Goal: Task Accomplishment & Management: Manage account settings

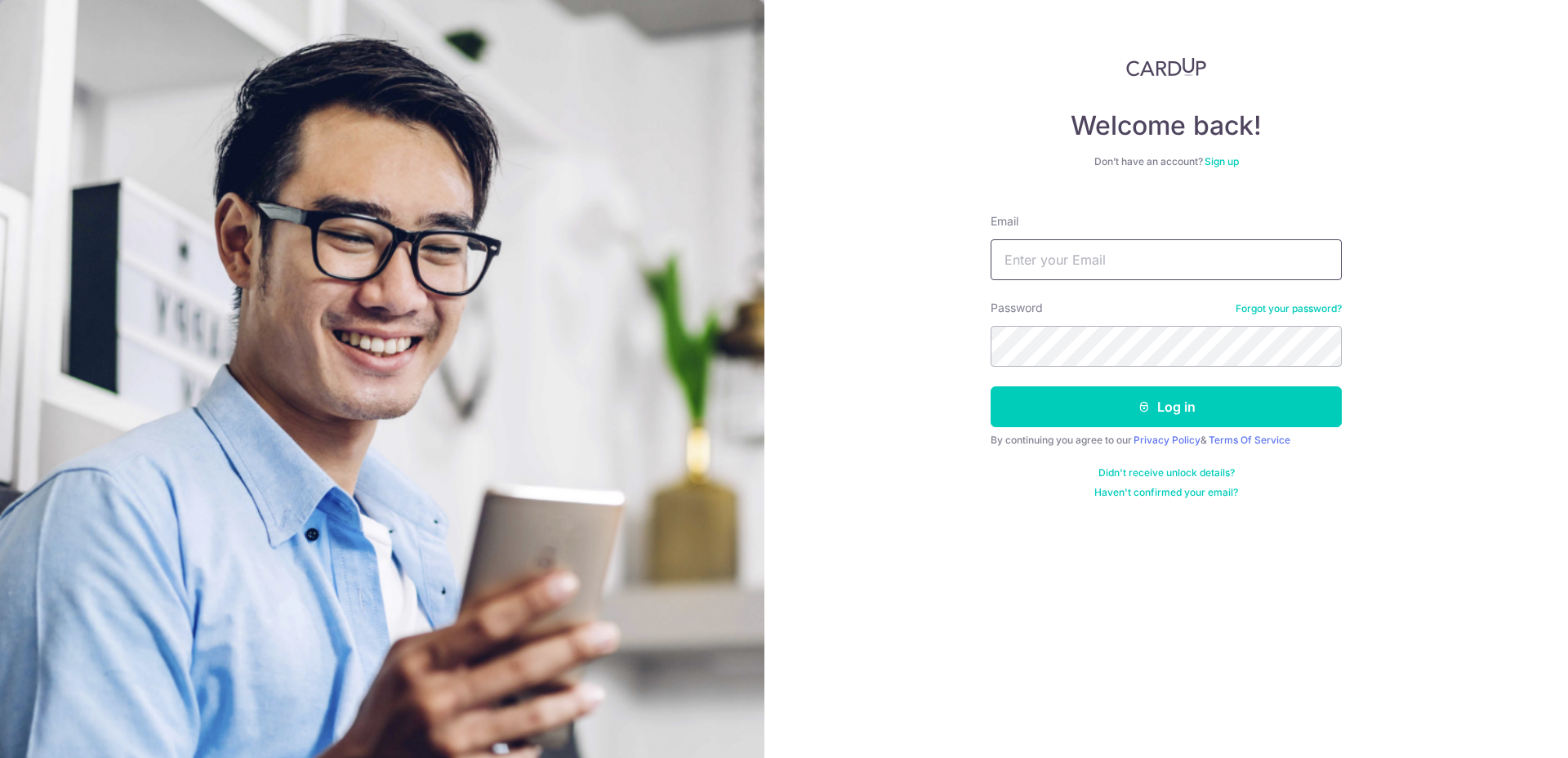
click at [1151, 257] on input "Email" at bounding box center [1166, 260] width 351 height 41
type input "[EMAIL_ADDRESS][DOMAIN_NAME]"
click at [1144, 385] on form "Email [EMAIL_ADDRESS][DOMAIN_NAME] Password Forgot your password? Log in By con…" at bounding box center [1166, 350] width 351 height 299
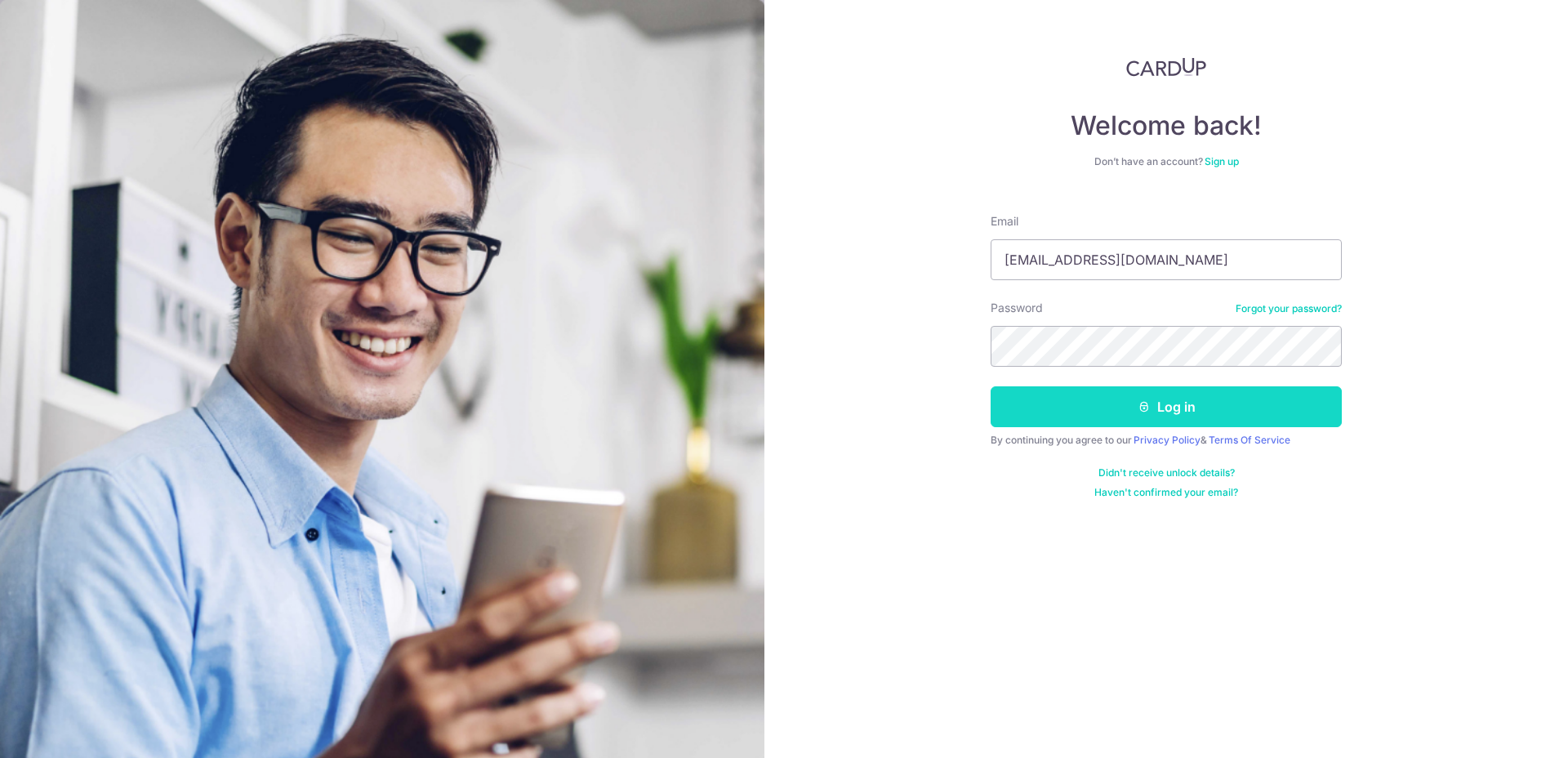
click at [1157, 408] on button "Log in" at bounding box center [1166, 407] width 351 height 41
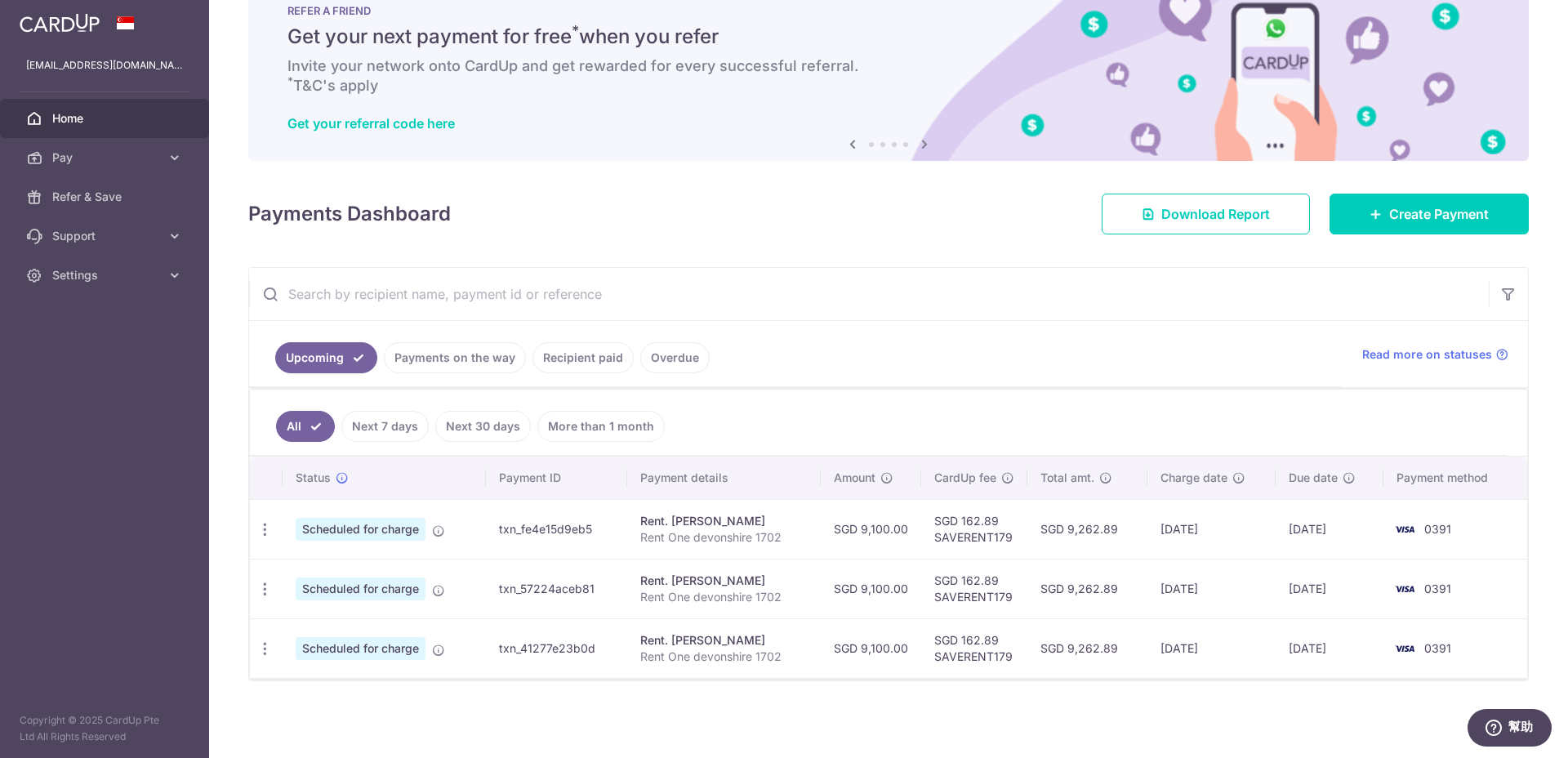
click at [602, 368] on link "Recipient paid" at bounding box center [583, 358] width 101 height 31
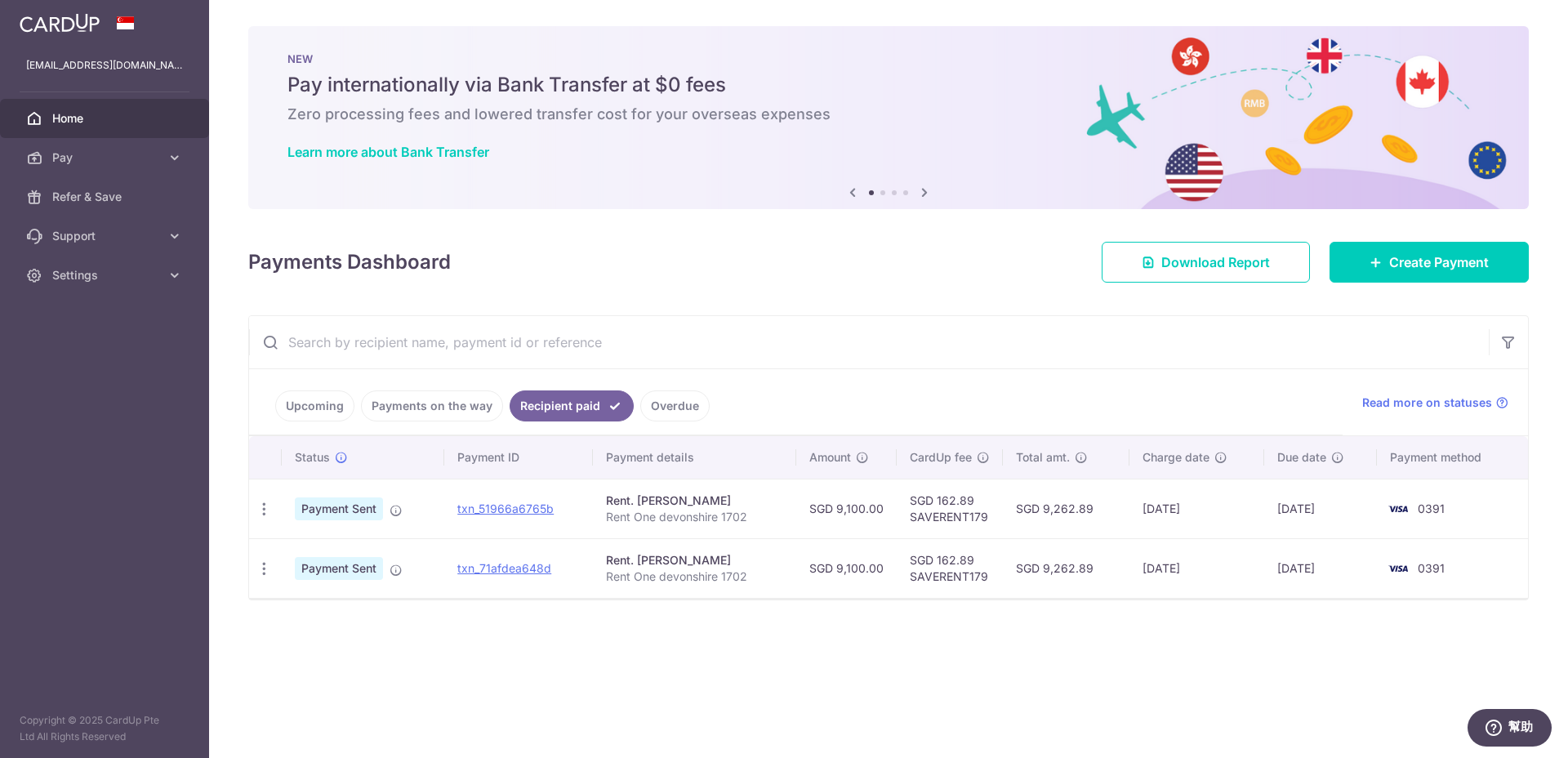
click at [291, 420] on link "Upcoming" at bounding box center [315, 405] width 79 height 31
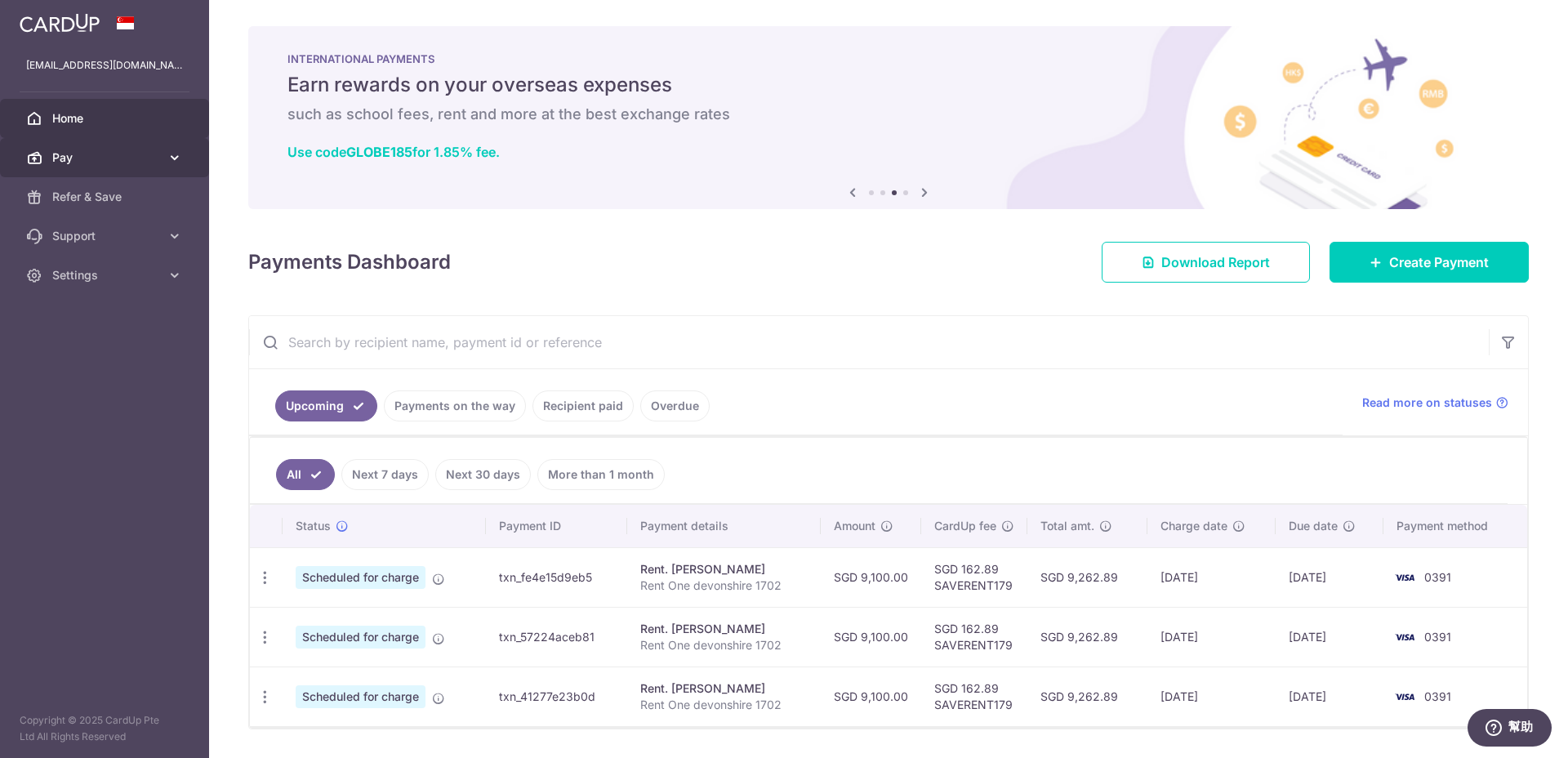
click at [86, 172] on link "Pay" at bounding box center [104, 158] width 209 height 39
click at [992, 300] on div "× Pause Schedule Pause all future payments in this series Pause just this one p…" at bounding box center [888, 379] width 1359 height 758
